Goal: Find specific page/section

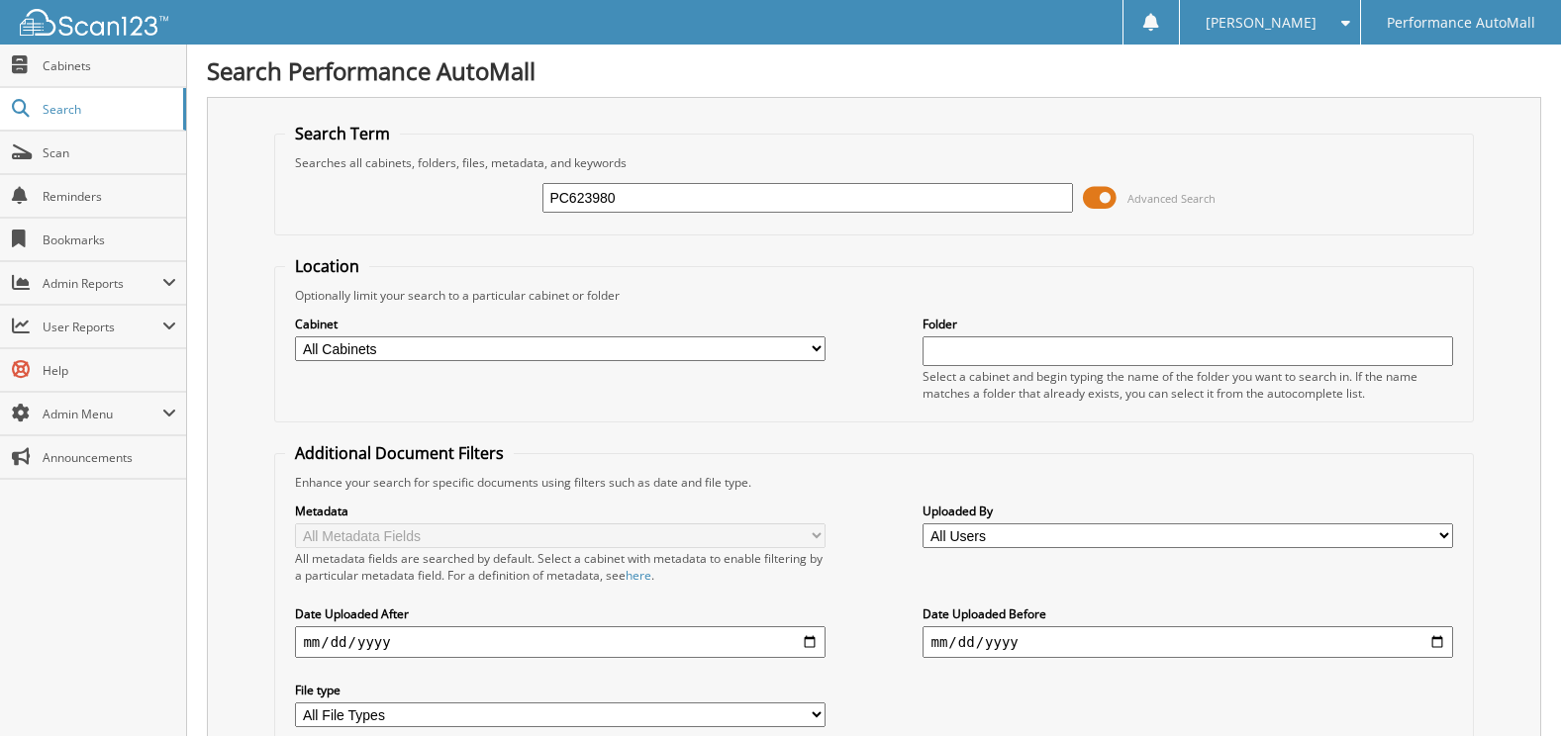
click at [657, 204] on input "PC623980" at bounding box center [807, 198] width 530 height 30
paste input "W630282"
type input "PW630282"
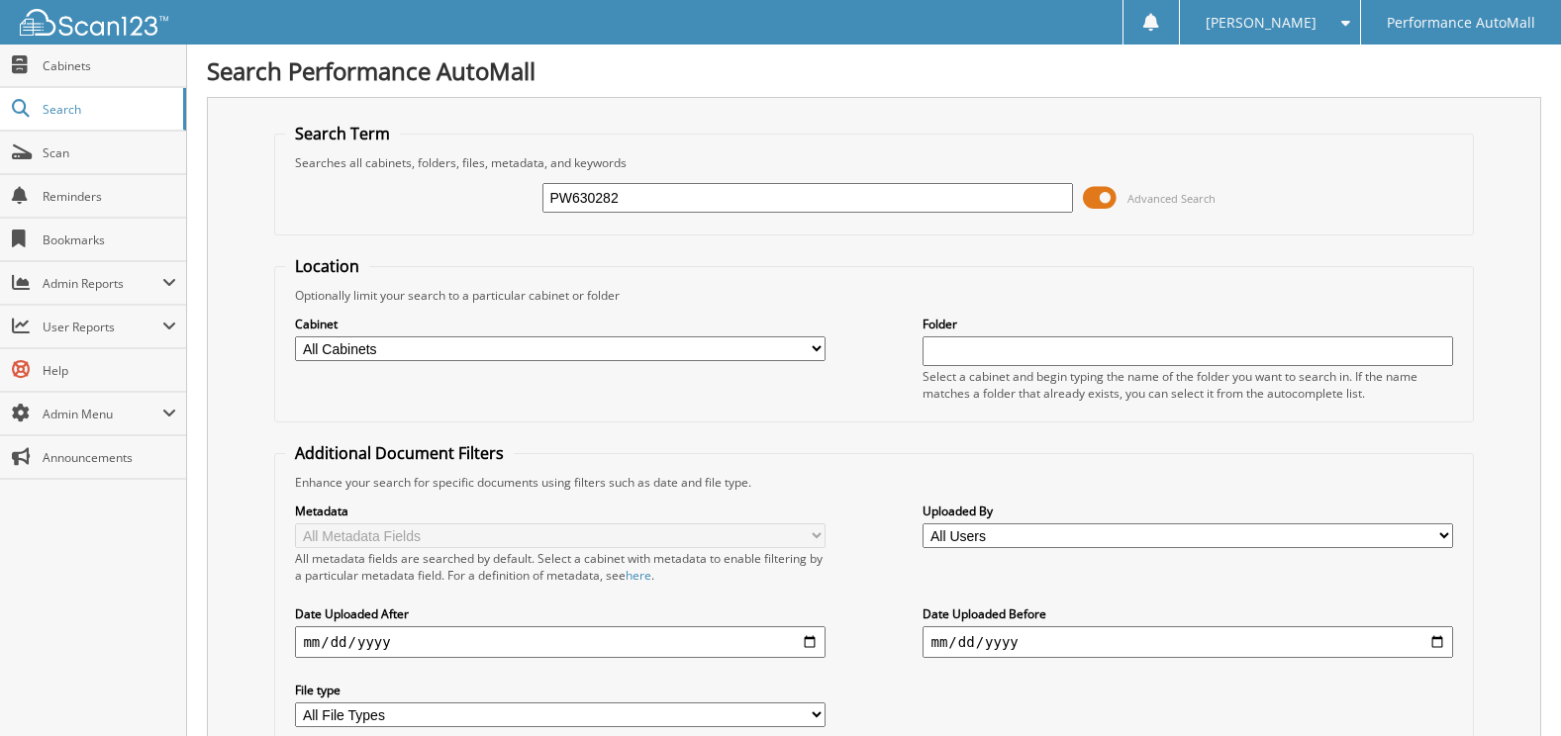
click at [655, 190] on input "PW630282" at bounding box center [807, 198] width 530 height 30
click at [654, 190] on input "PW630282" at bounding box center [807, 198] width 530 height 30
